Goal: Communication & Community: Answer question/provide support

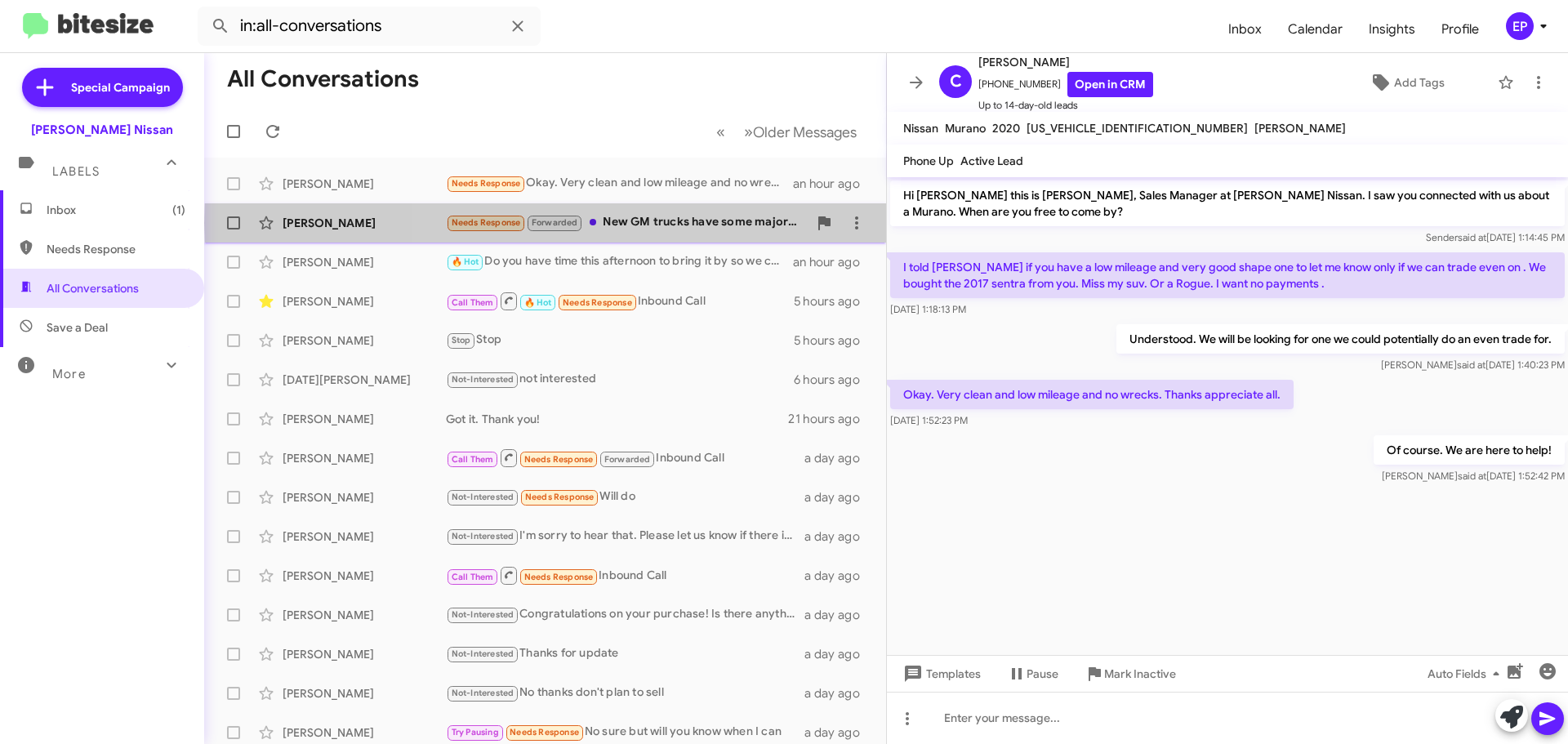
click at [662, 223] on div "Needs Response Forwarded New GM trucks have some major discounts at the moment,…" at bounding box center [626, 222] width 362 height 18
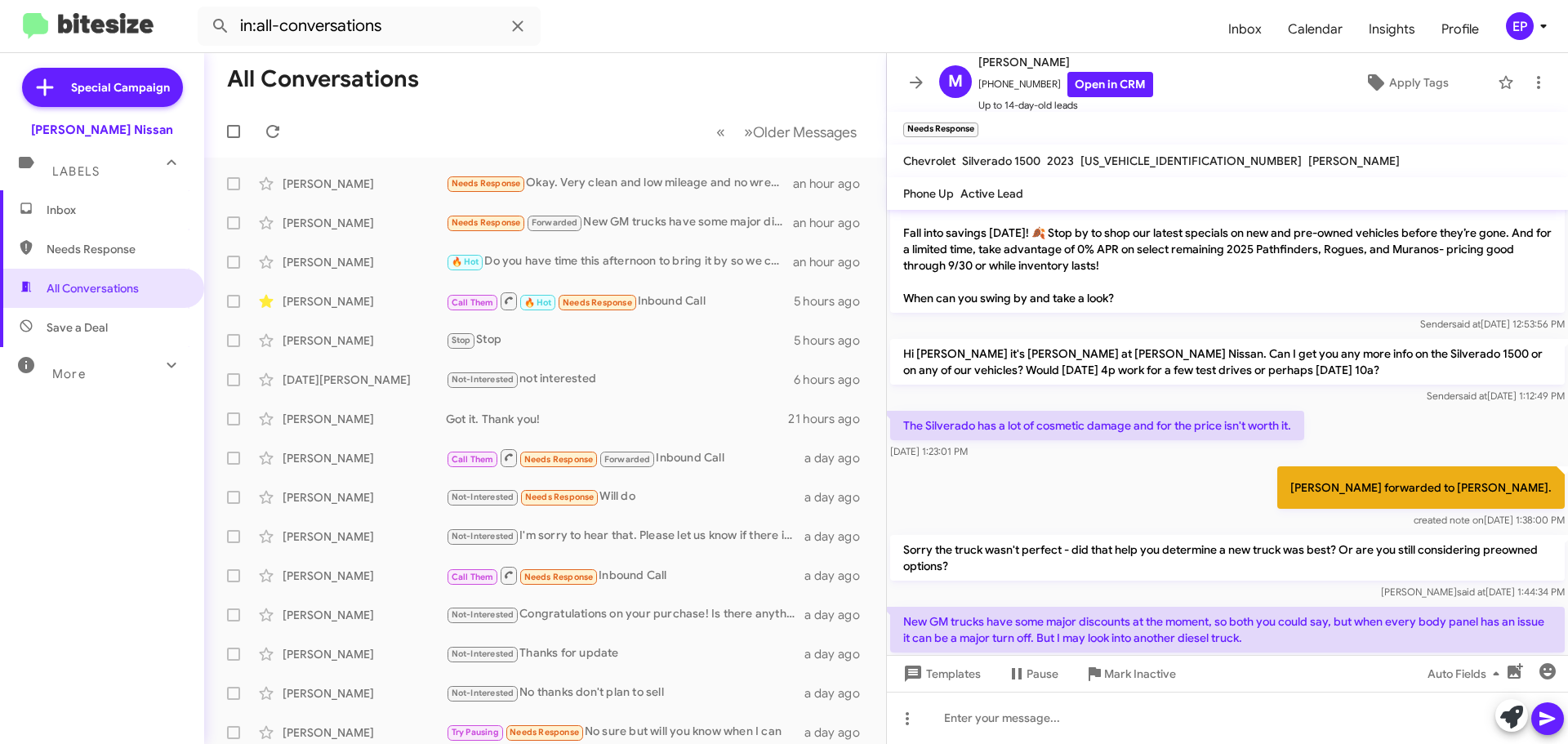
scroll to position [149, 0]
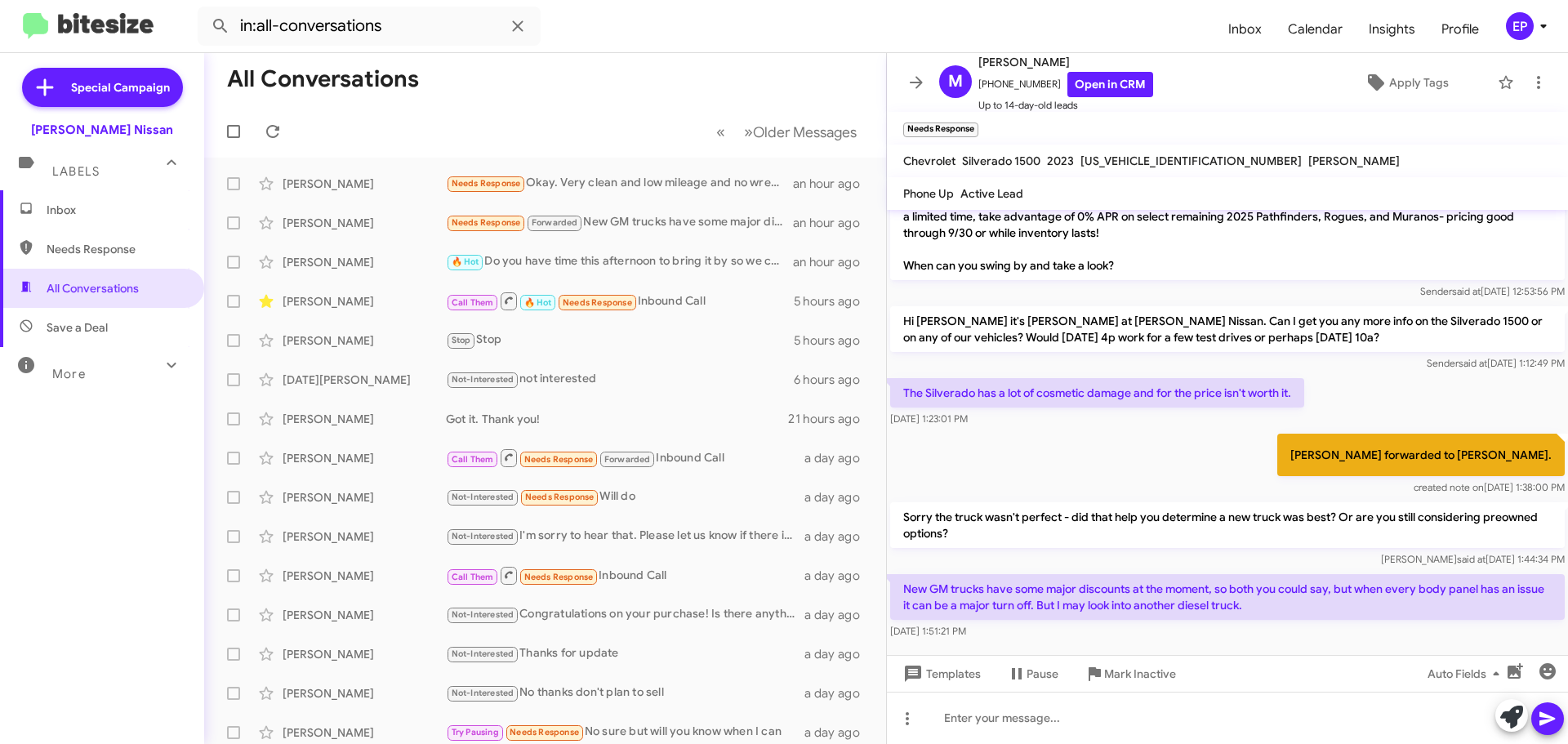
click at [635, 106] on mat-toolbar-row "« Previous » Next Older Messages" at bounding box center [545, 131] width 682 height 52
click at [69, 288] on span "All Conversations" at bounding box center [93, 288] width 93 height 16
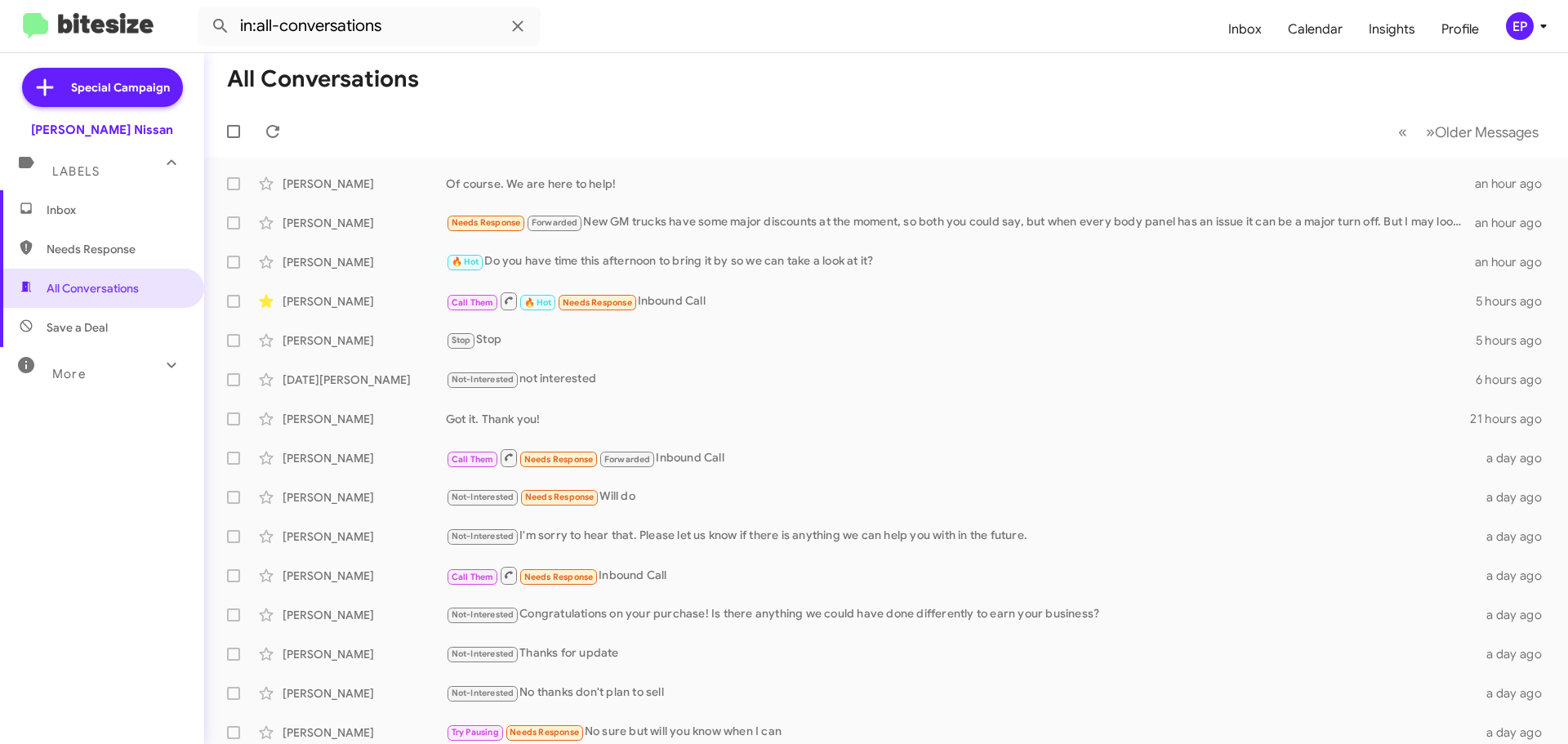
click at [77, 205] on span "Inbox" at bounding box center [116, 209] width 139 height 16
